Goal: Transaction & Acquisition: Register for event/course

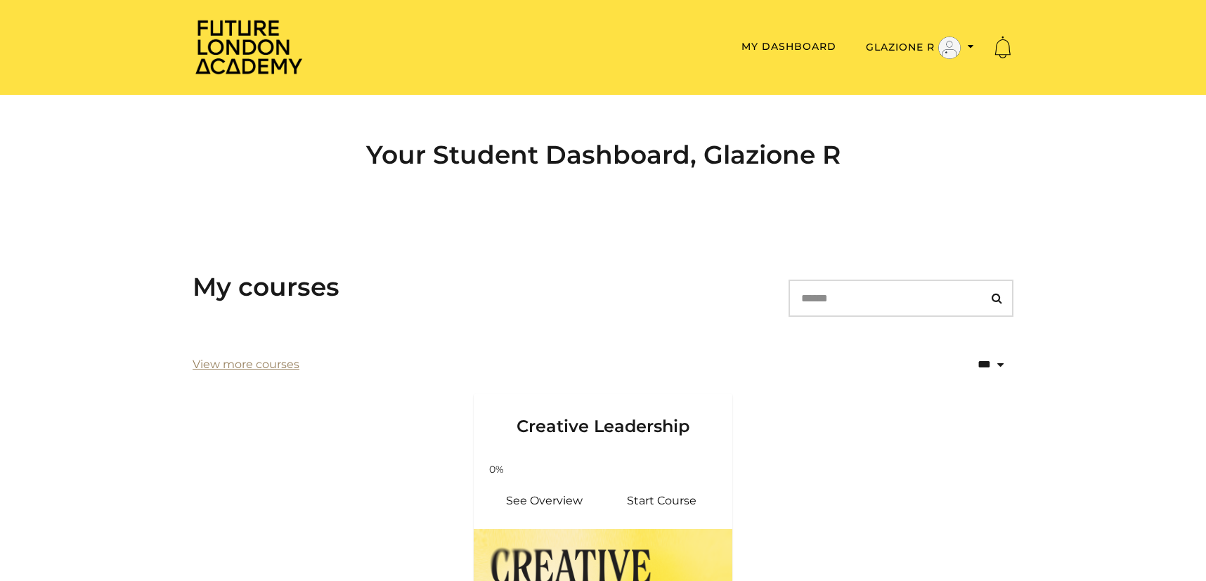
click at [251, 365] on link "View more courses" at bounding box center [246, 364] width 107 height 17
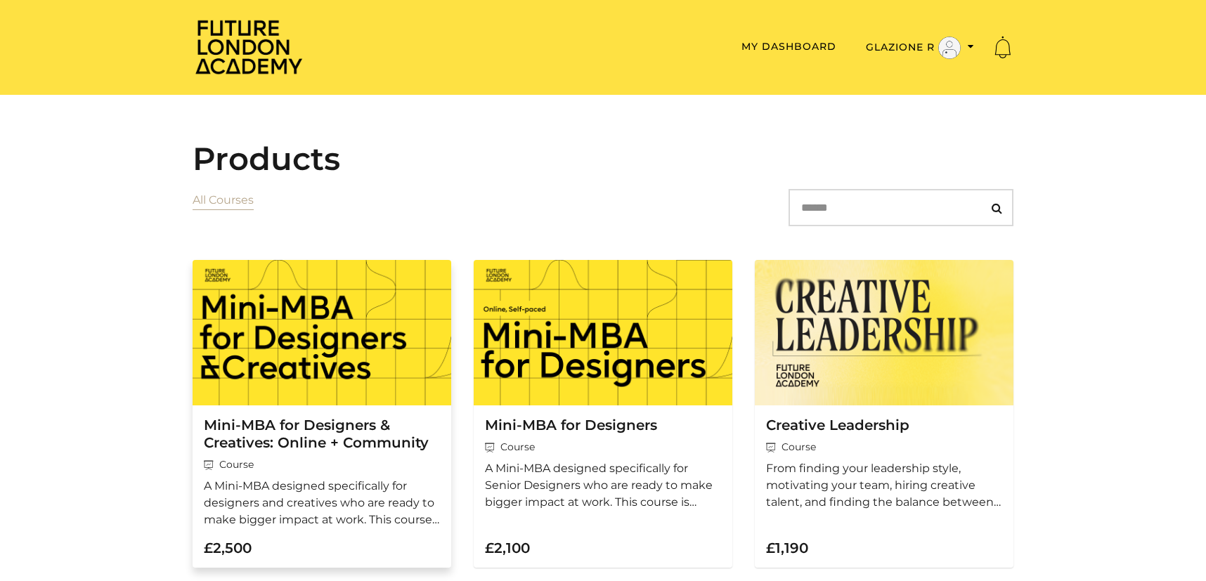
click at [354, 379] on img at bounding box center [322, 332] width 259 height 145
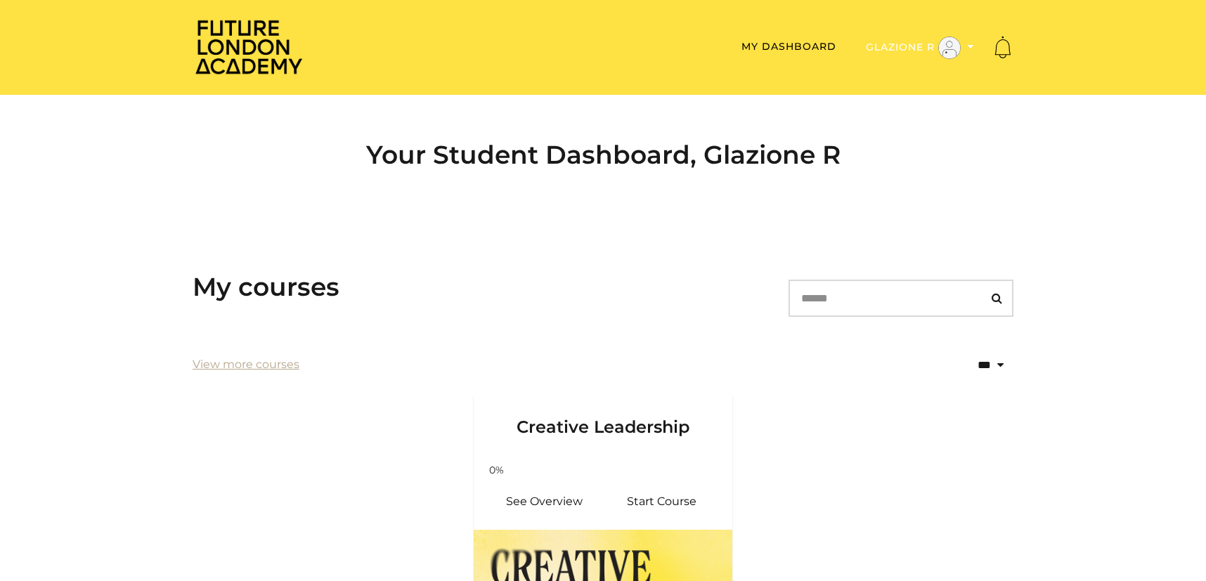
click at [974, 44] on button "Glazione R" at bounding box center [920, 48] width 117 height 24
click at [916, 111] on link "Sign Out" at bounding box center [927, 114] width 124 height 22
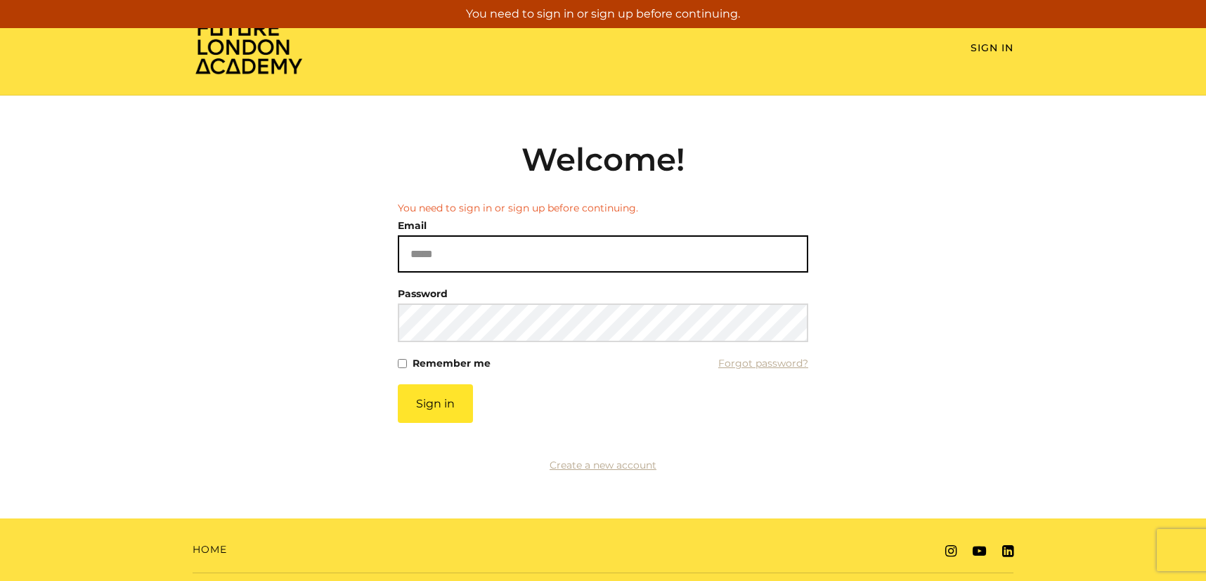
click at [550, 261] on input "Email" at bounding box center [603, 253] width 410 height 37
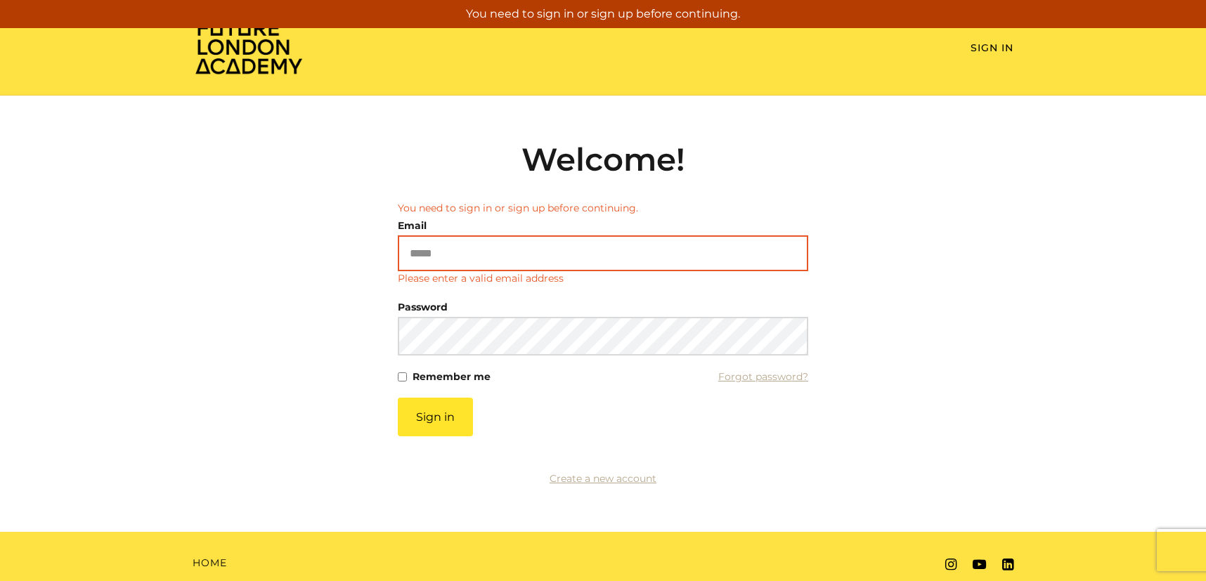
type input "**********"
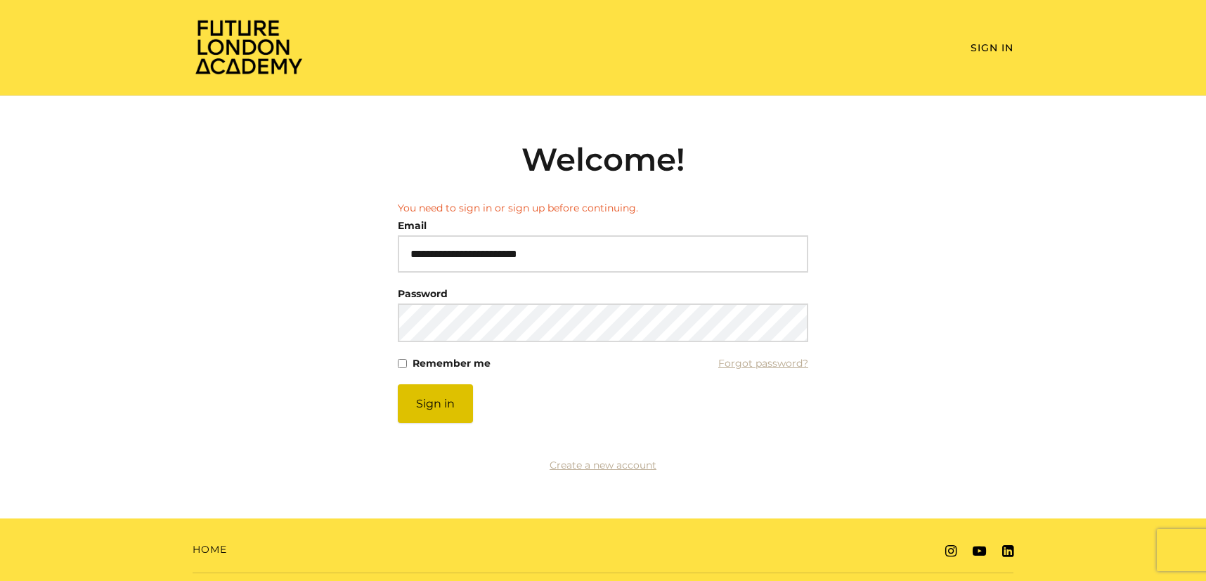
click at [449, 406] on button "Sign in" at bounding box center [435, 403] width 75 height 39
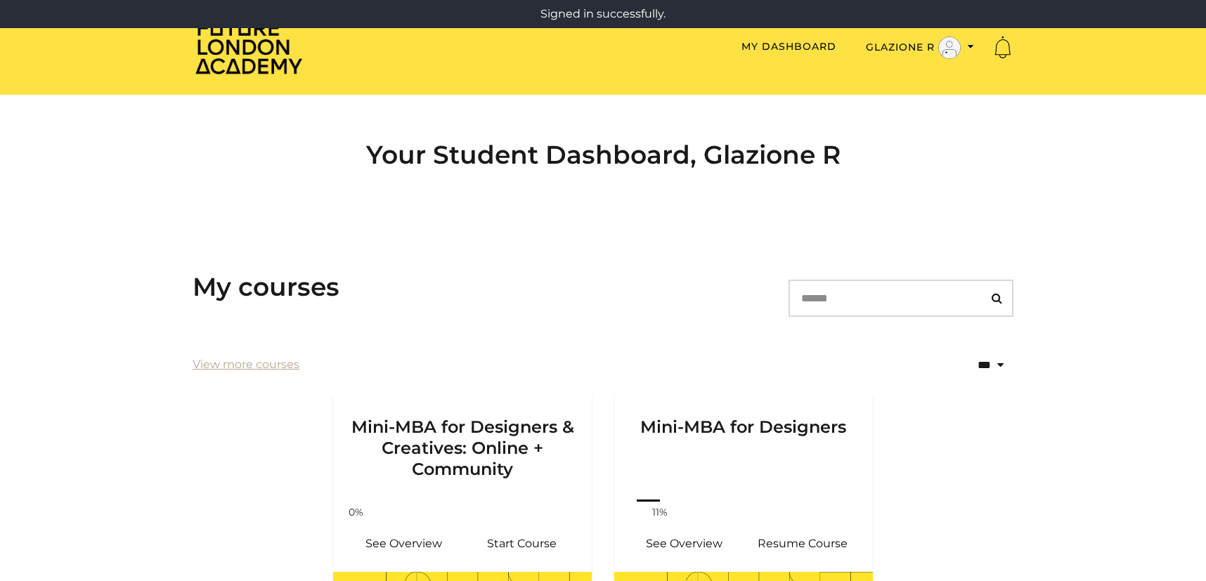
scroll to position [210, 0]
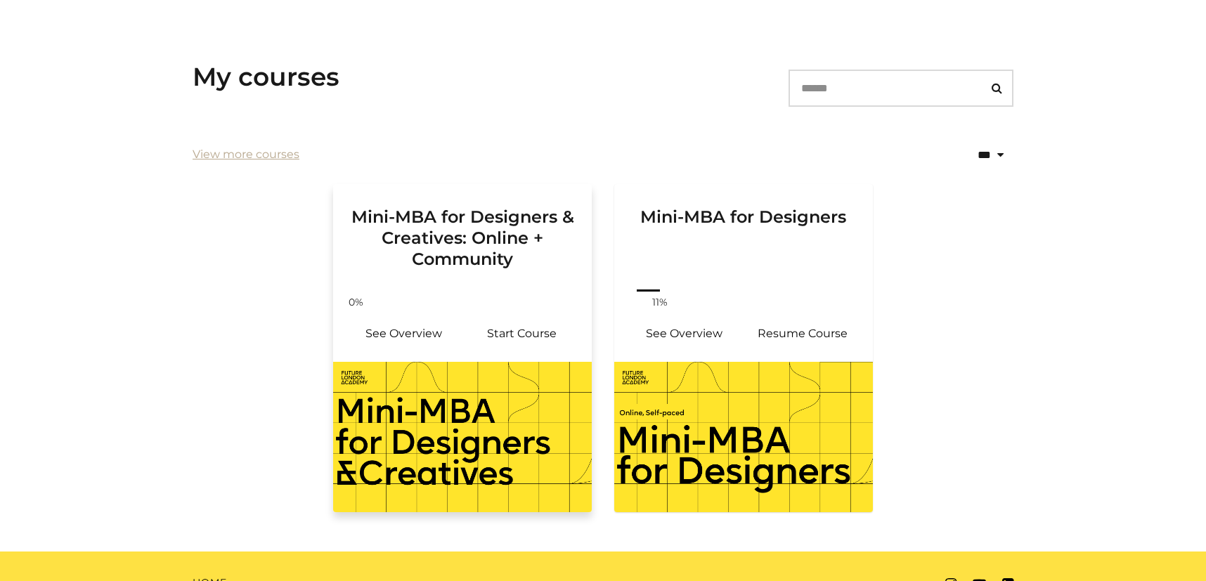
click at [475, 400] on img at bounding box center [462, 437] width 259 height 150
